Goal: Find specific page/section: Find specific page/section

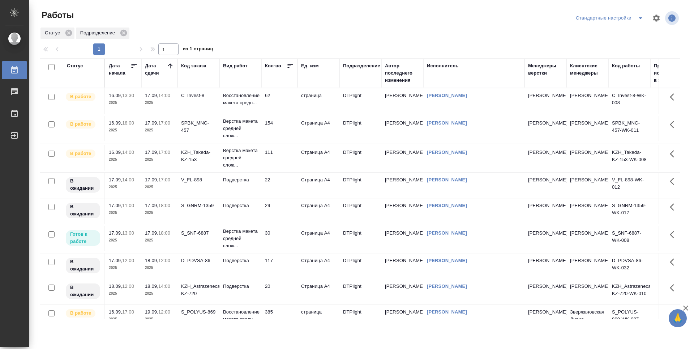
click at [290, 127] on td "154" at bounding box center [279, 128] width 36 height 25
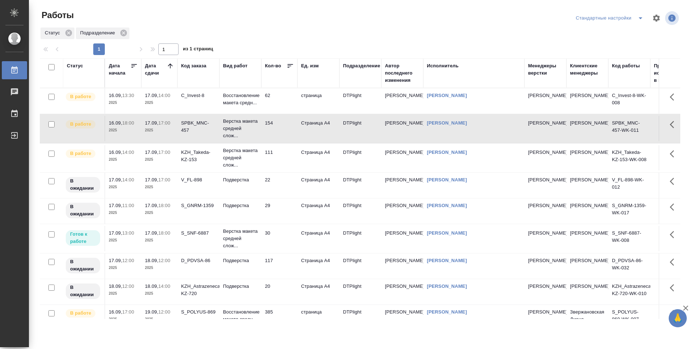
click at [283, 150] on td "111" at bounding box center [279, 157] width 36 height 25
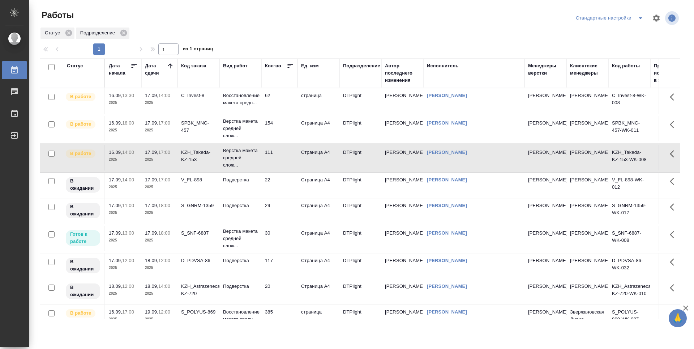
click at [291, 188] on td "22" at bounding box center [279, 184] width 36 height 25
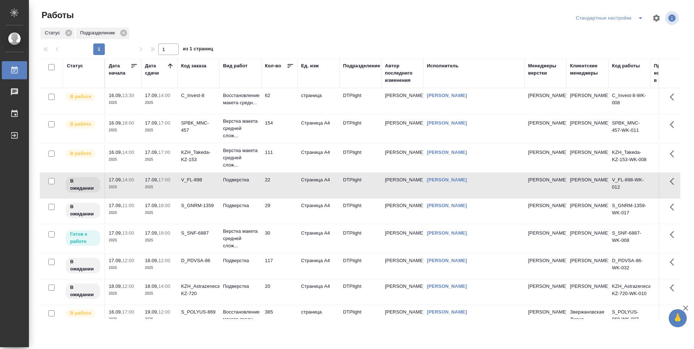
click at [287, 207] on td "29" at bounding box center [279, 210] width 36 height 25
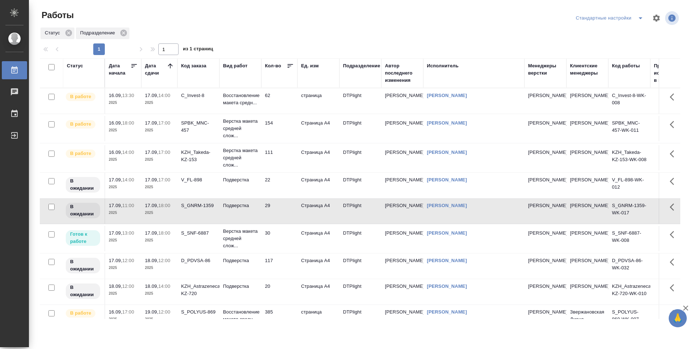
click at [287, 236] on td "30" at bounding box center [279, 238] width 36 height 25
